Goal: Find specific page/section: Find specific page/section

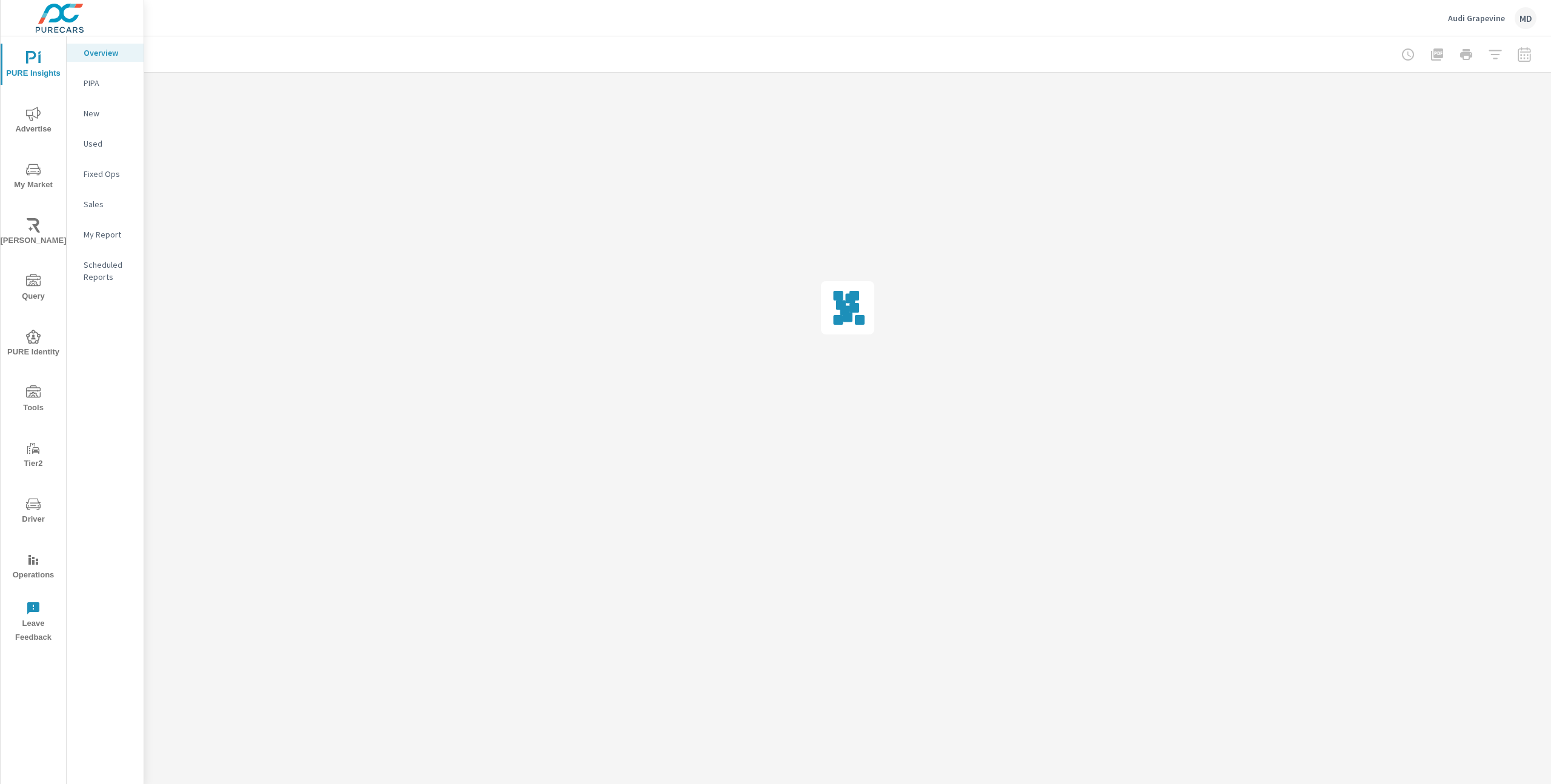
click at [96, 81] on p "PIPA" at bounding box center [109, 83] width 50 height 12
